Goal: Information Seeking & Learning: Understand process/instructions

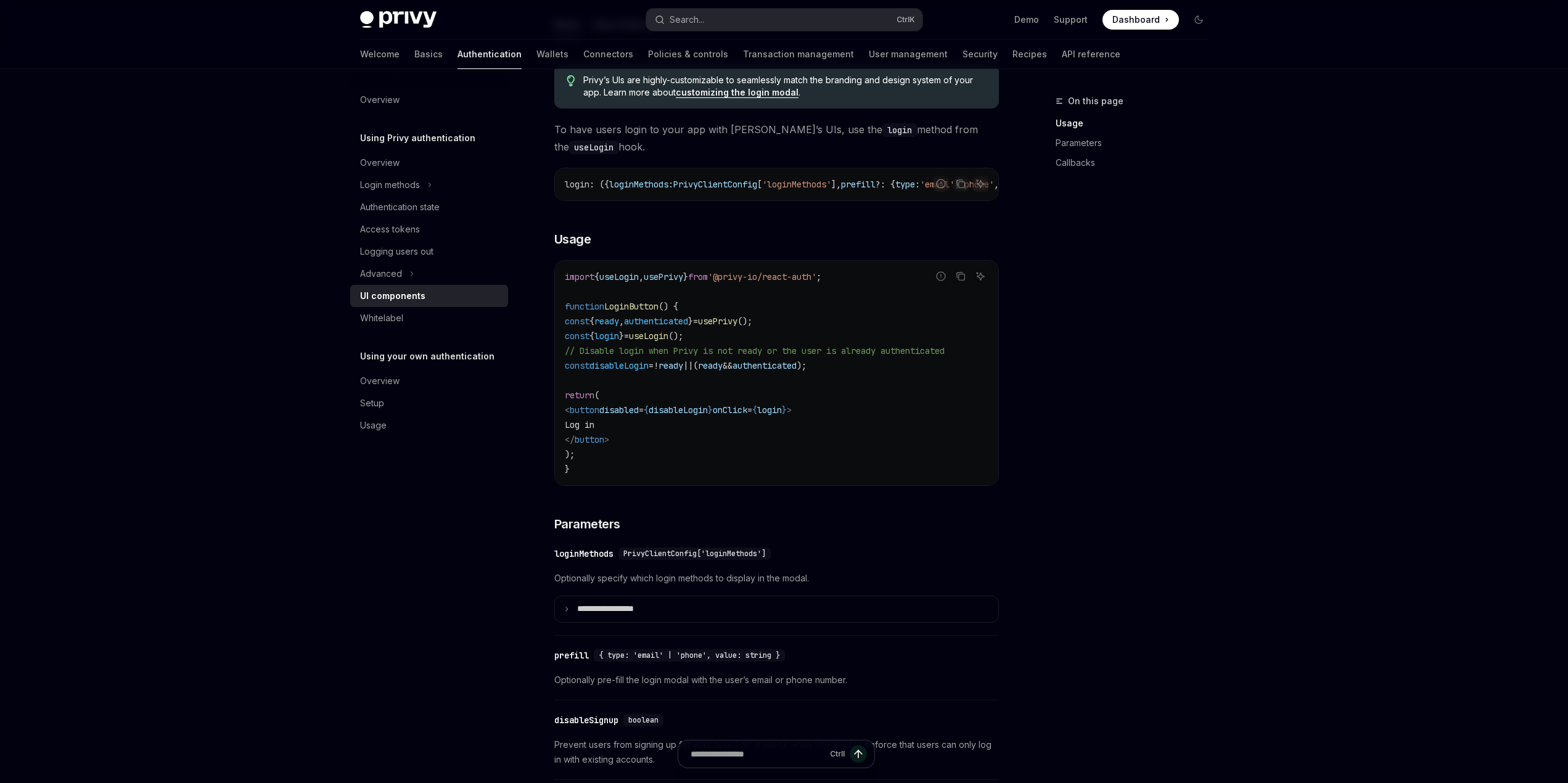
scroll to position [678, 0]
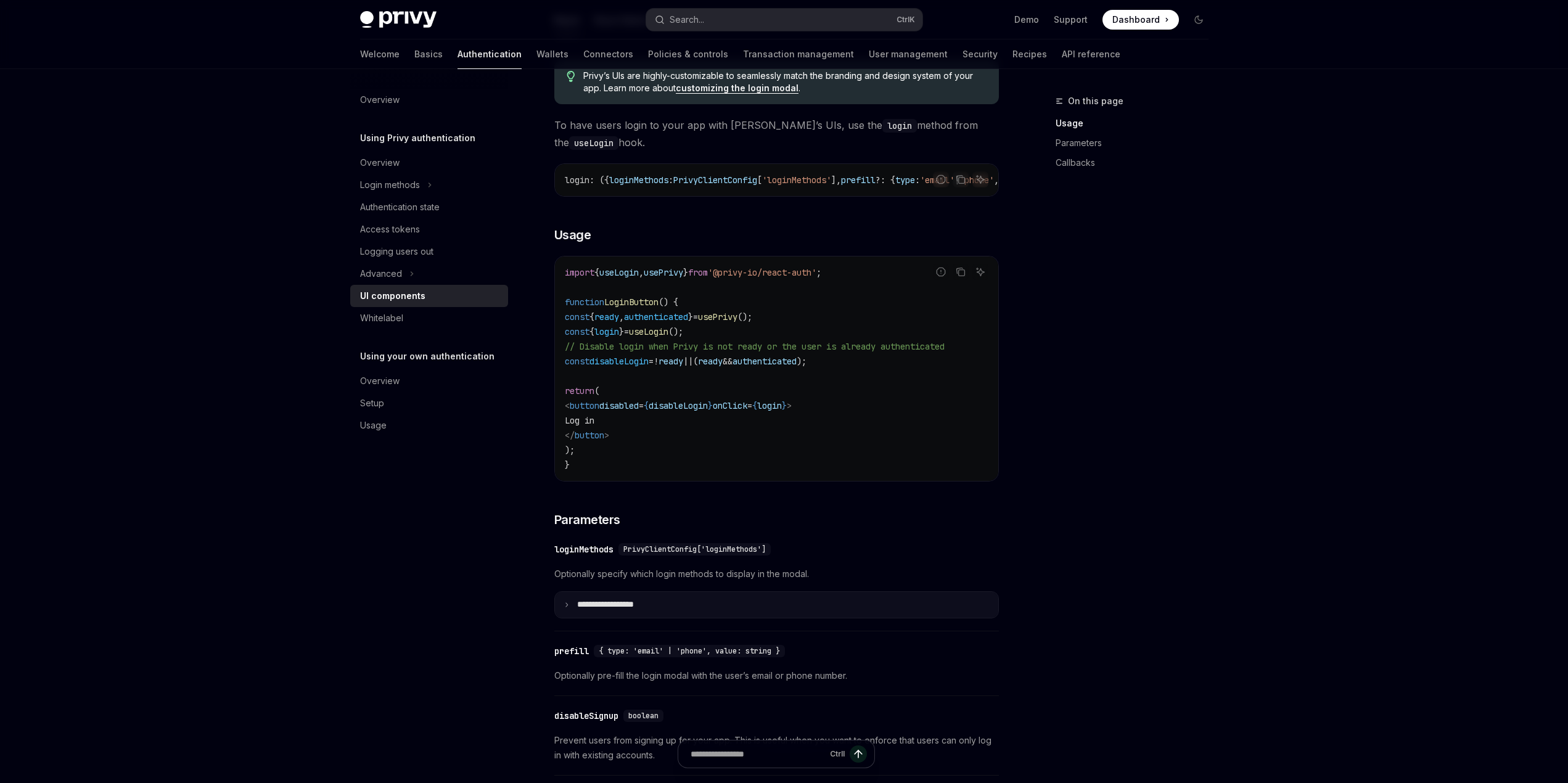
click at [632, 608] on summary "**********" at bounding box center [776, 605] width 443 height 26
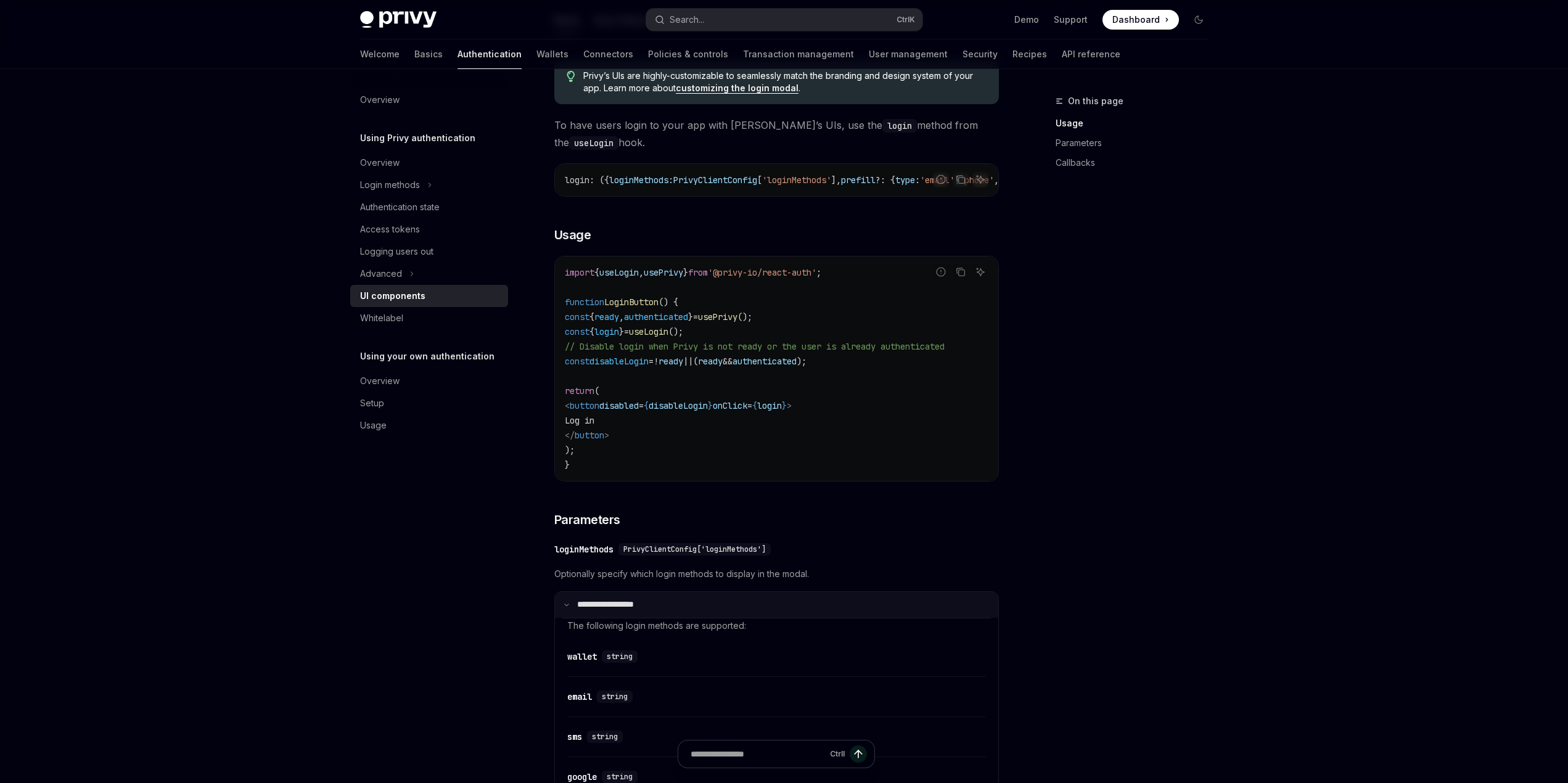
click at [633, 608] on summary "**********" at bounding box center [776, 605] width 443 height 26
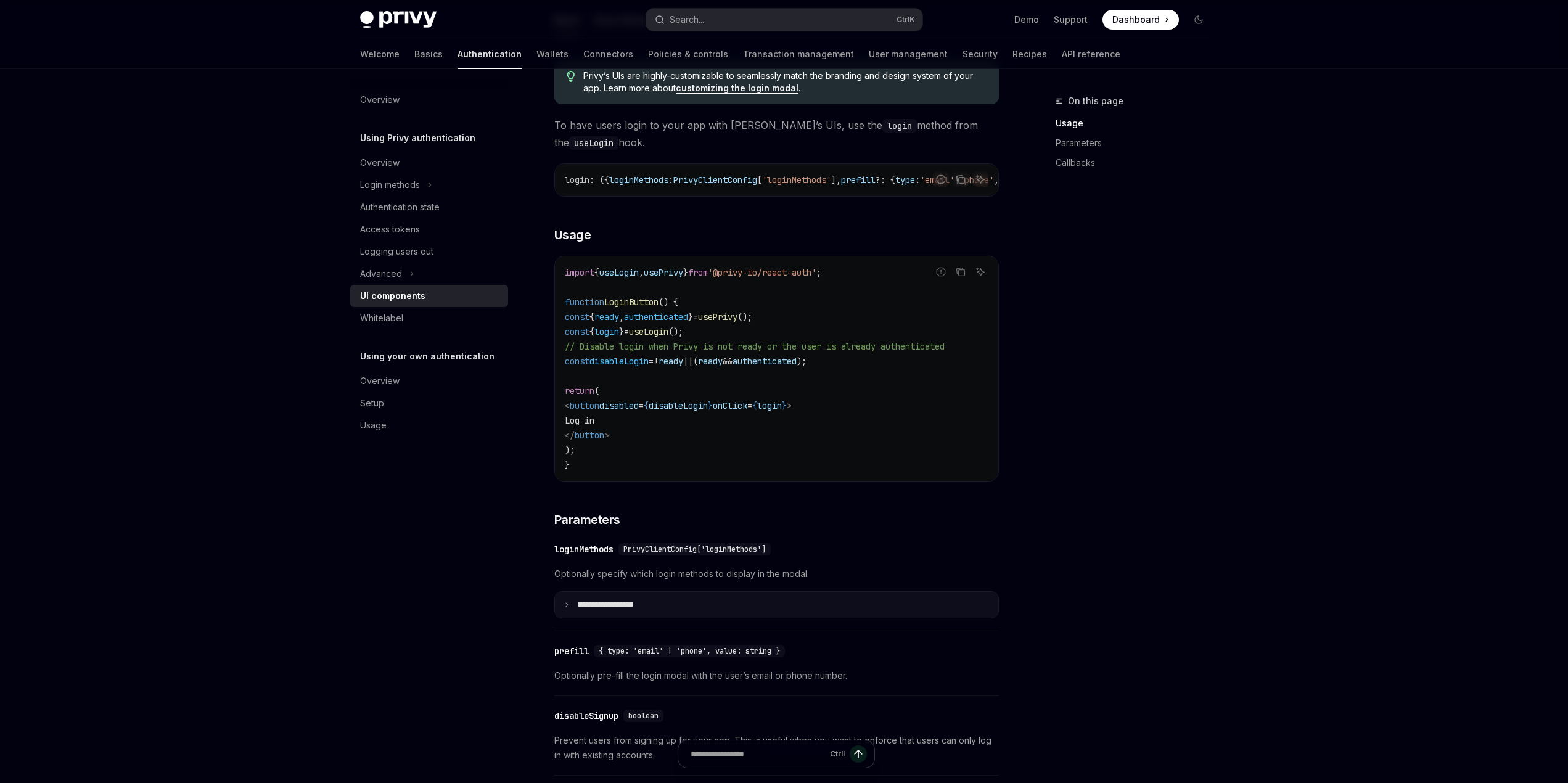
drag, startPoint x: 608, startPoint y: 615, endPoint x: 602, endPoint y: 612, distance: 6.7
click at [608, 610] on p "**********" at bounding box center [620, 605] width 86 height 11
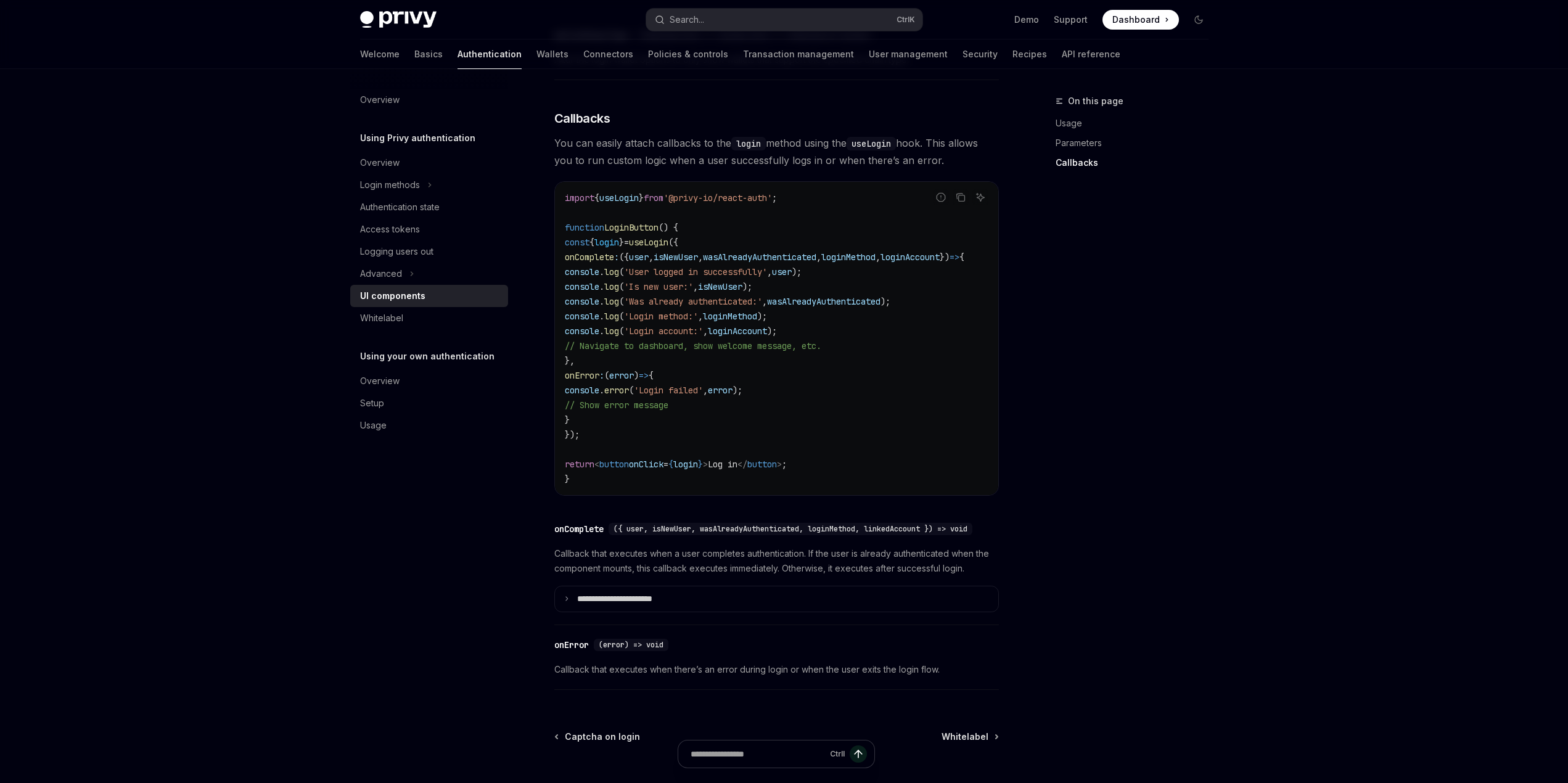
scroll to position [2097, 0]
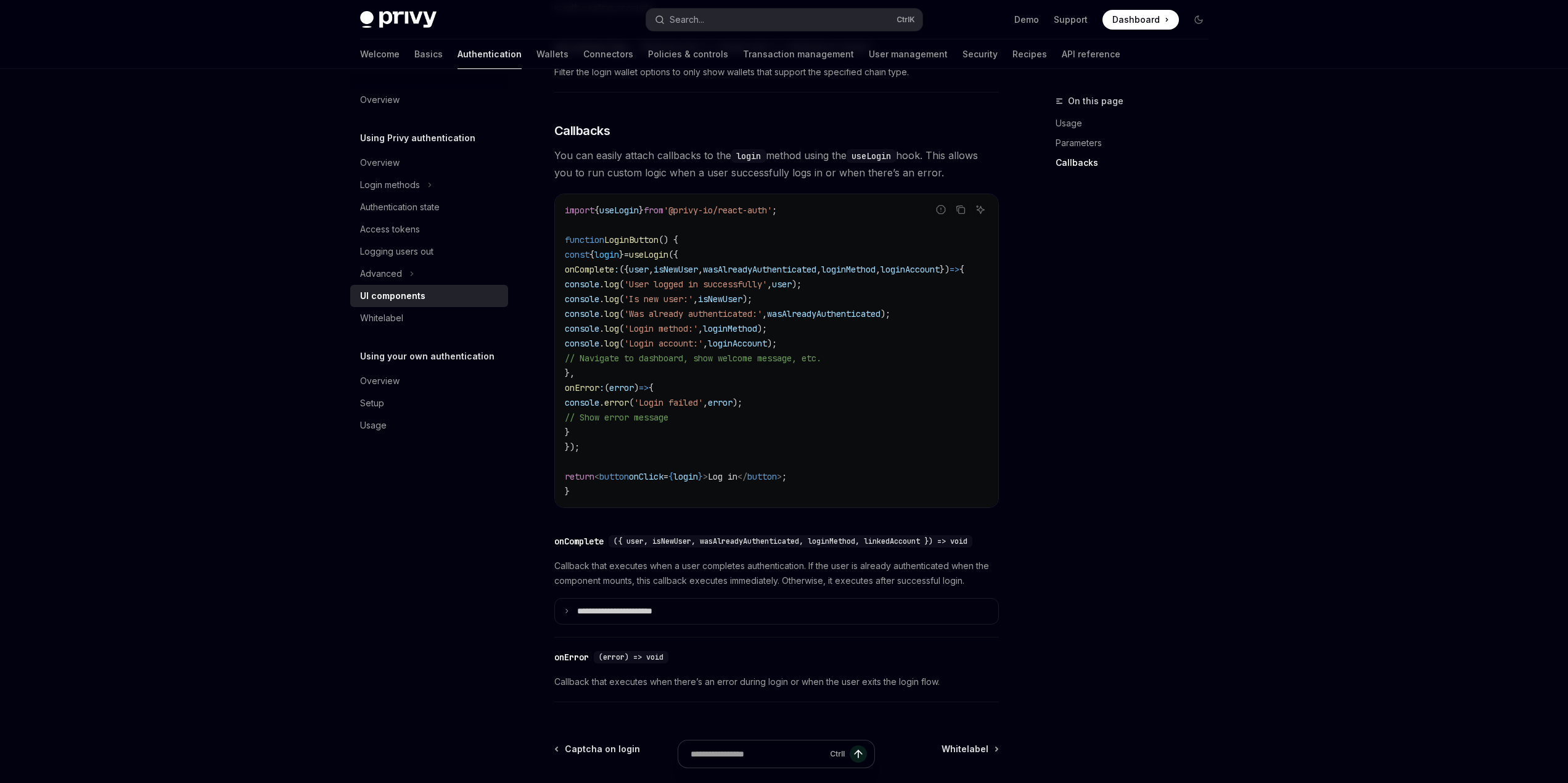
drag, startPoint x: 599, startPoint y: 279, endPoint x: 646, endPoint y: 379, distance: 110.5
click at [646, 379] on code "import { useLogin } from '@privy-io/react-auth' ; function LoginButton () { con…" at bounding box center [779, 351] width 429 height 296
copy code "onComplete : ({ user , isNewUser , wasAlreadyAuthenticated , loginMethod , logi…"
click at [684, 435] on code "import { useLogin } from '@privy-io/react-auth' ; function LoginButton () { con…" at bounding box center [779, 351] width 429 height 296
drag, startPoint x: 605, startPoint y: 292, endPoint x: 635, endPoint y: 384, distance: 96.8
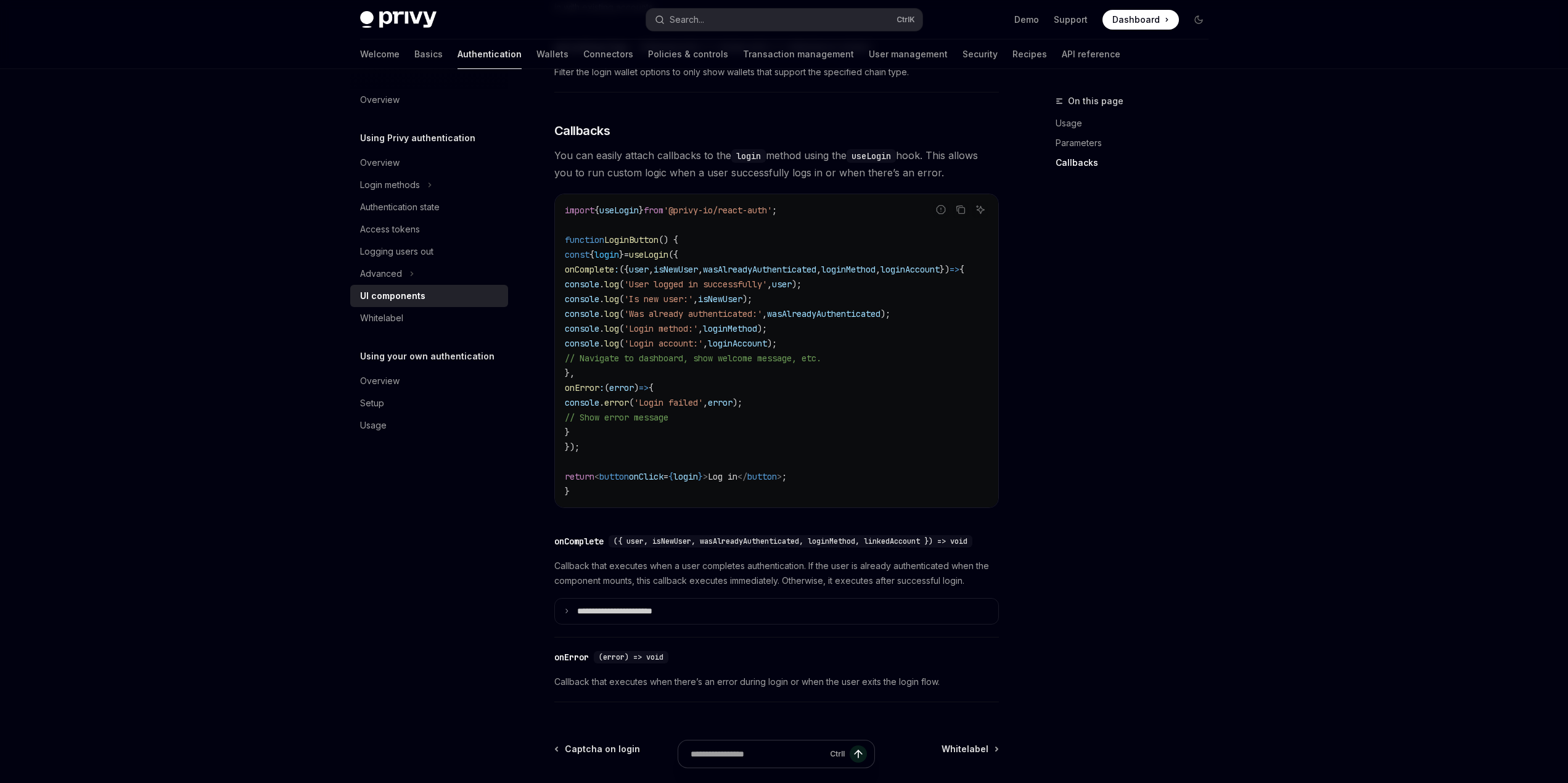
click at [635, 384] on code "import { useLogin } from '@privy-io/react-auth' ; function LoginButton () { con…" at bounding box center [779, 351] width 429 height 296
copy code "onComplete : ({ user , isNewUser , wasAlreadyAuthenticated , loginMethod , logi…"
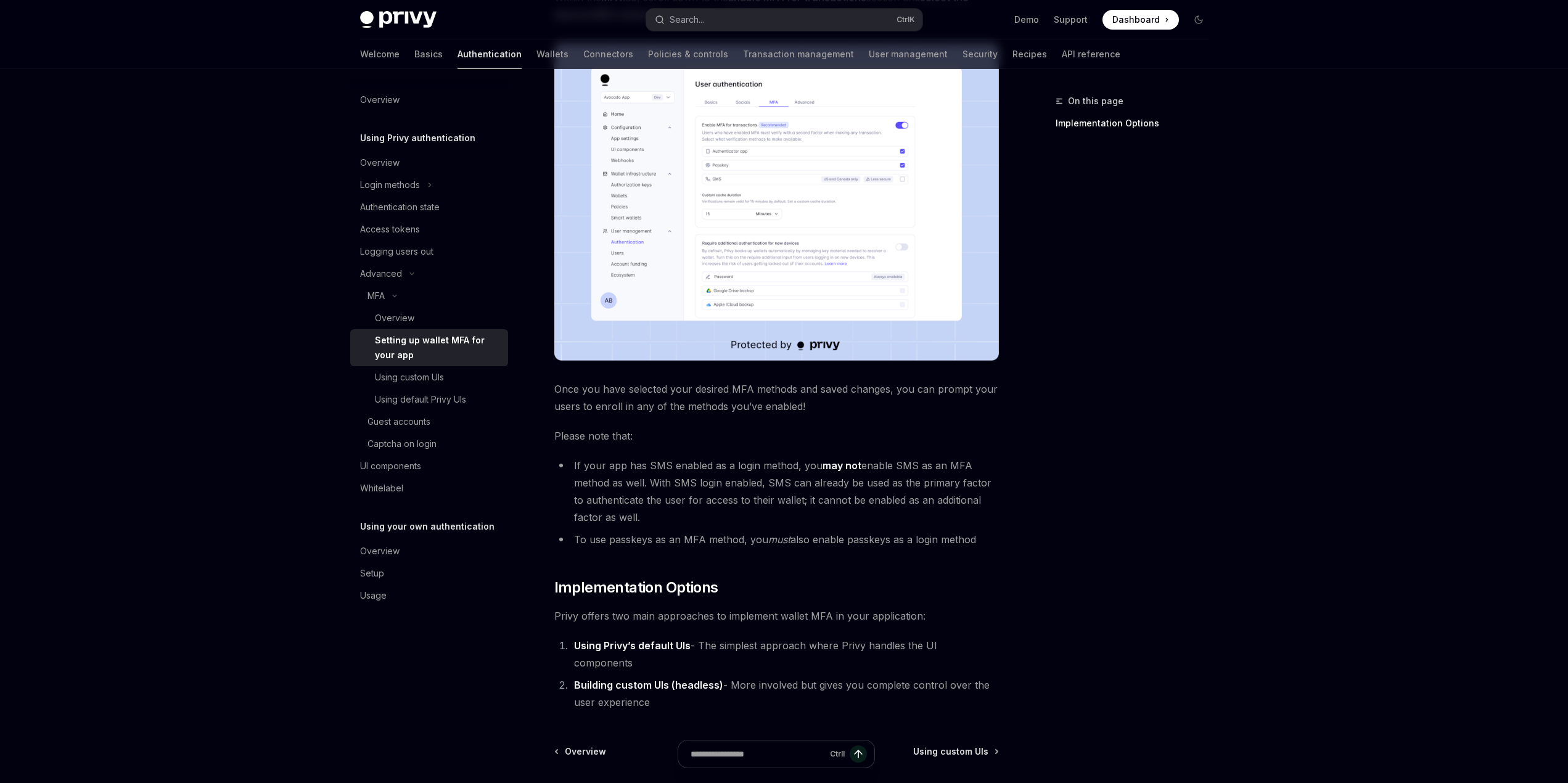
scroll to position [323, 0]
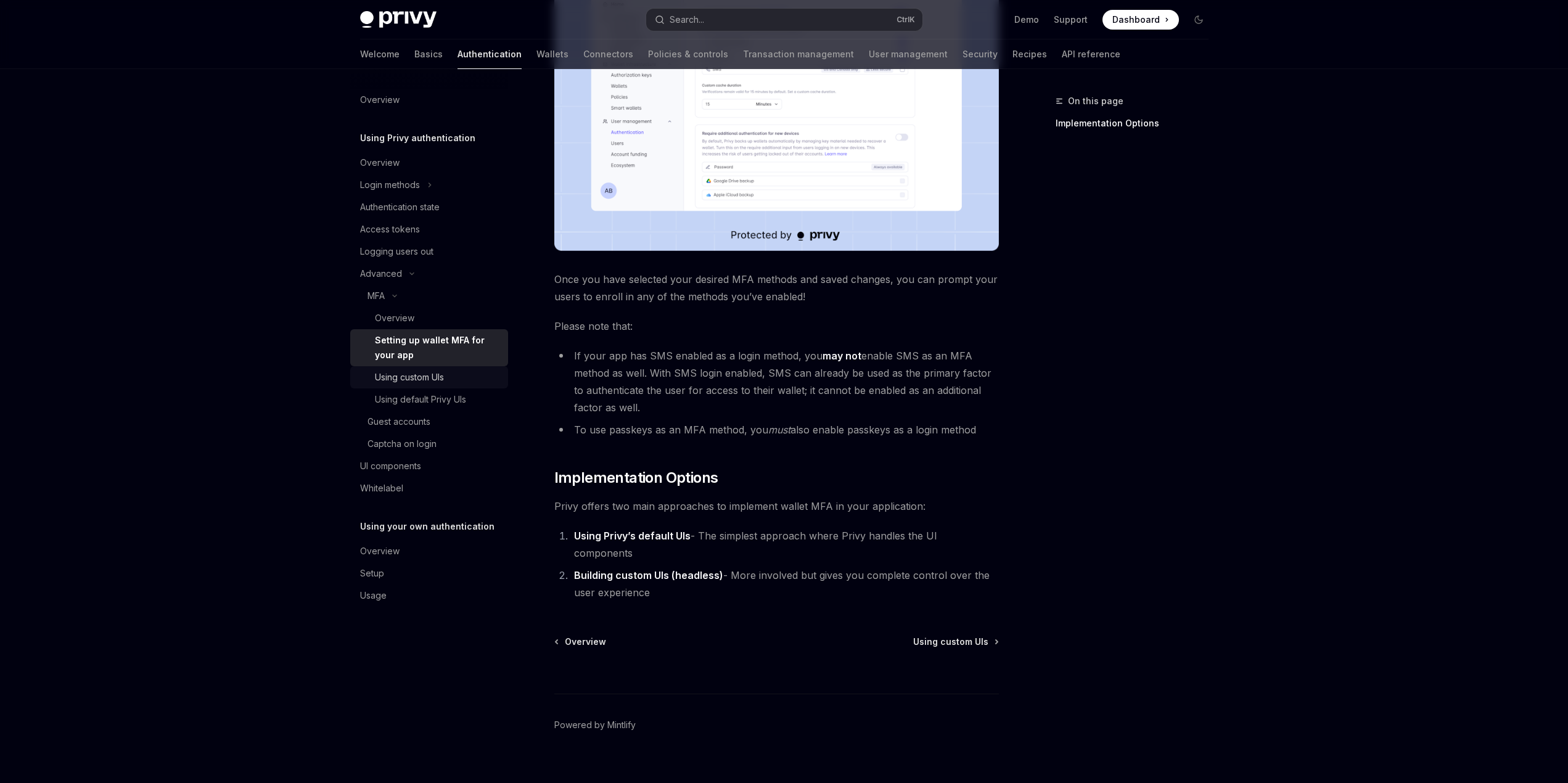
click at [437, 379] on div "Using custom UIs" at bounding box center [409, 378] width 69 height 15
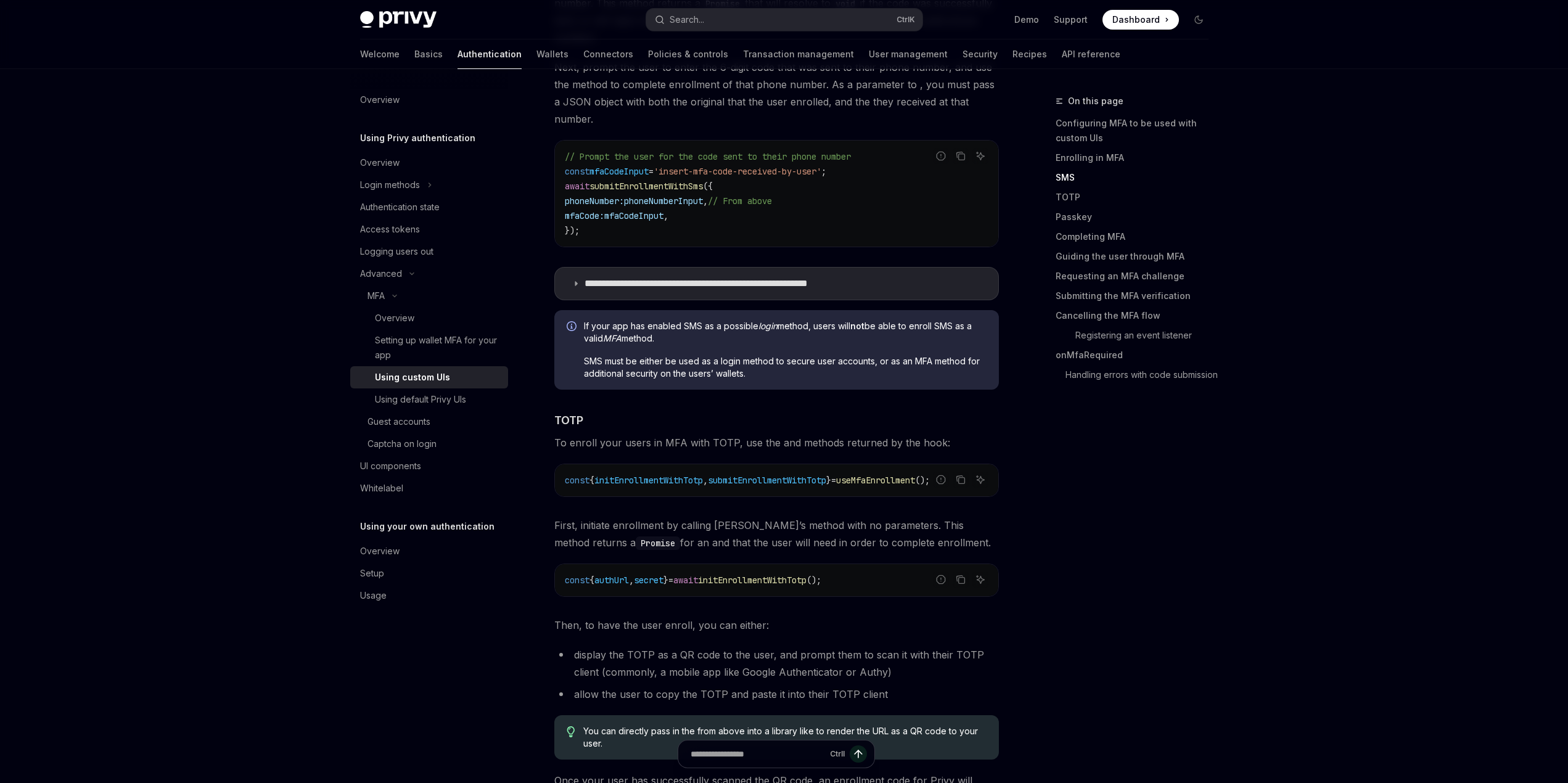
scroll to position [1295, 0]
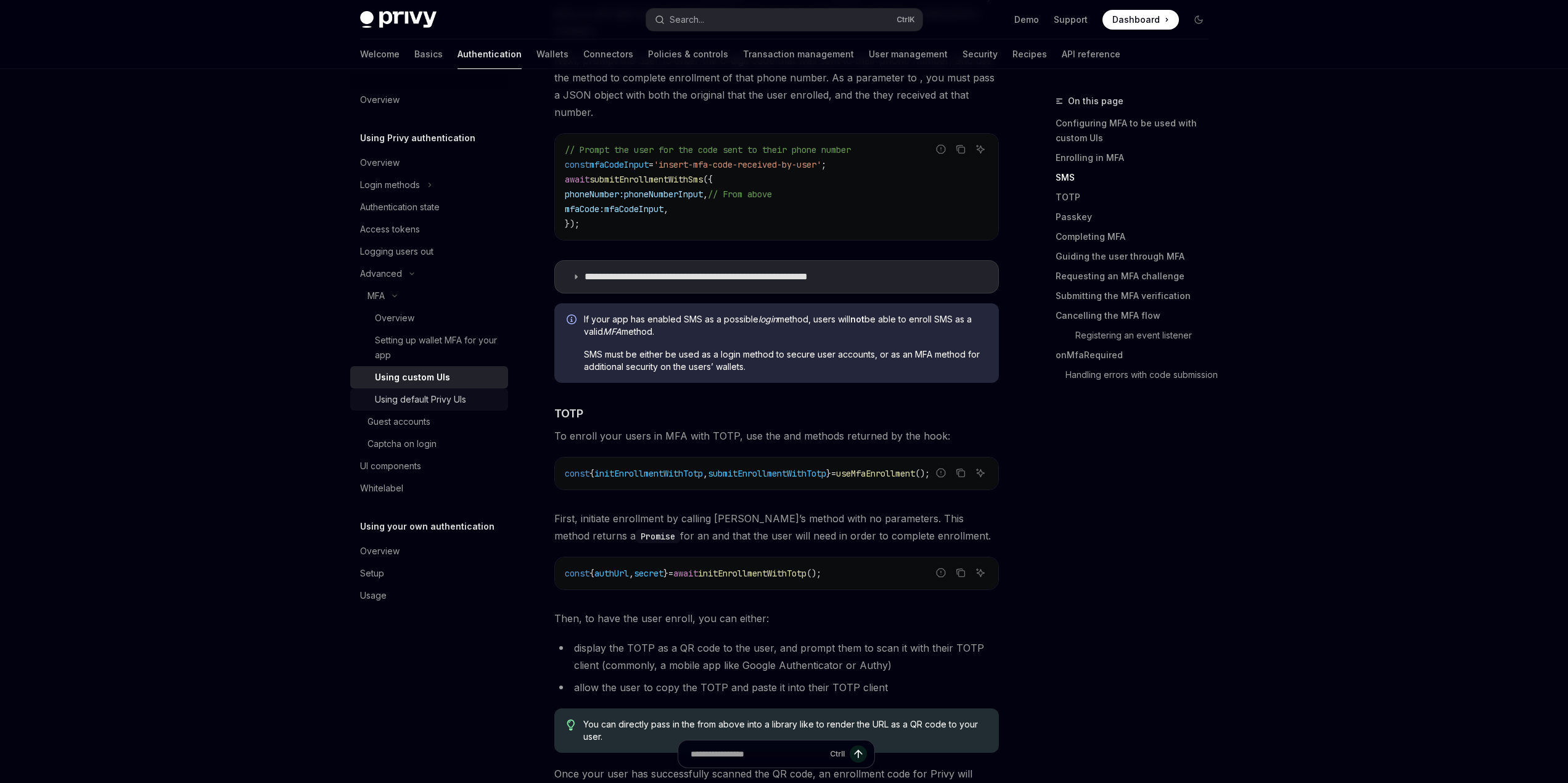
click at [403, 399] on div "Using default Privy UIs" at bounding box center [421, 399] width 92 height 15
type textarea "*"
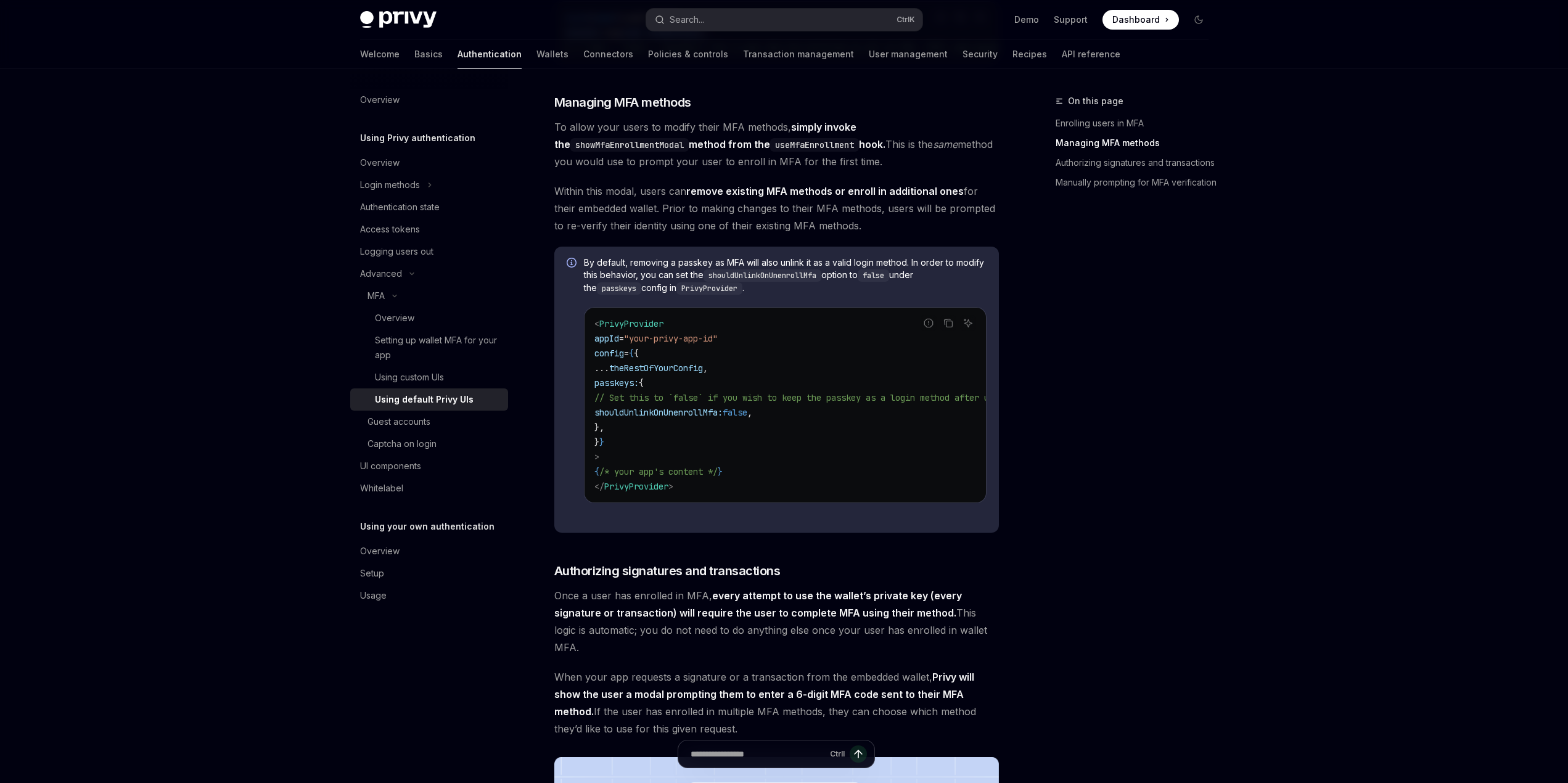
scroll to position [792, 0]
